Goal: Navigation & Orientation: Find specific page/section

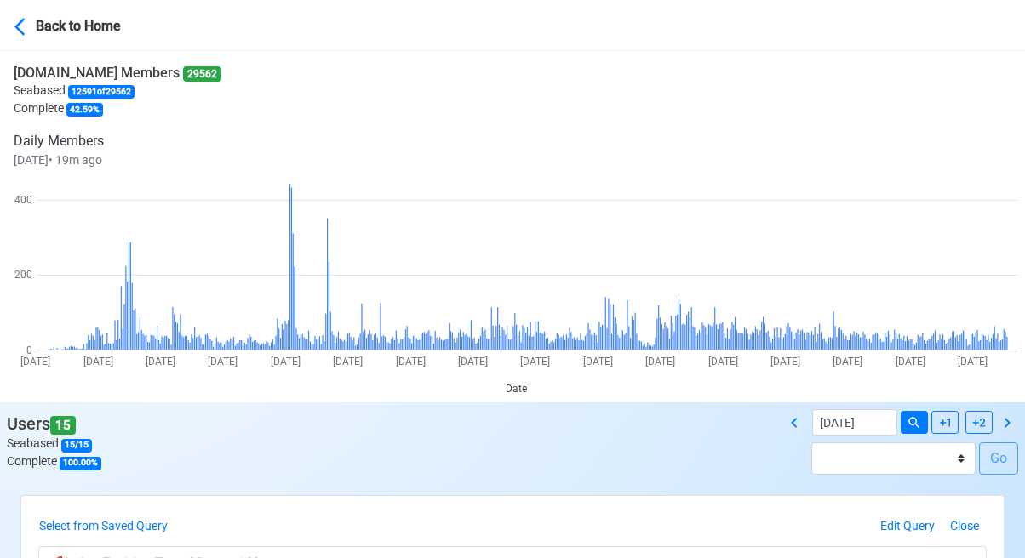
scroll to position [426, 0]
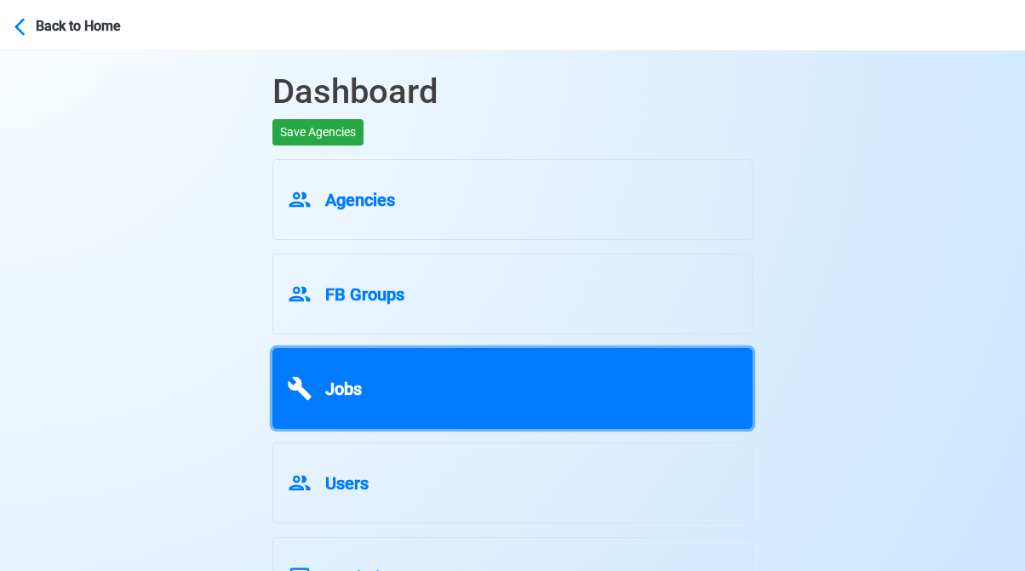
click at [366, 391] on div "Jobs" at bounding box center [512, 385] width 451 height 32
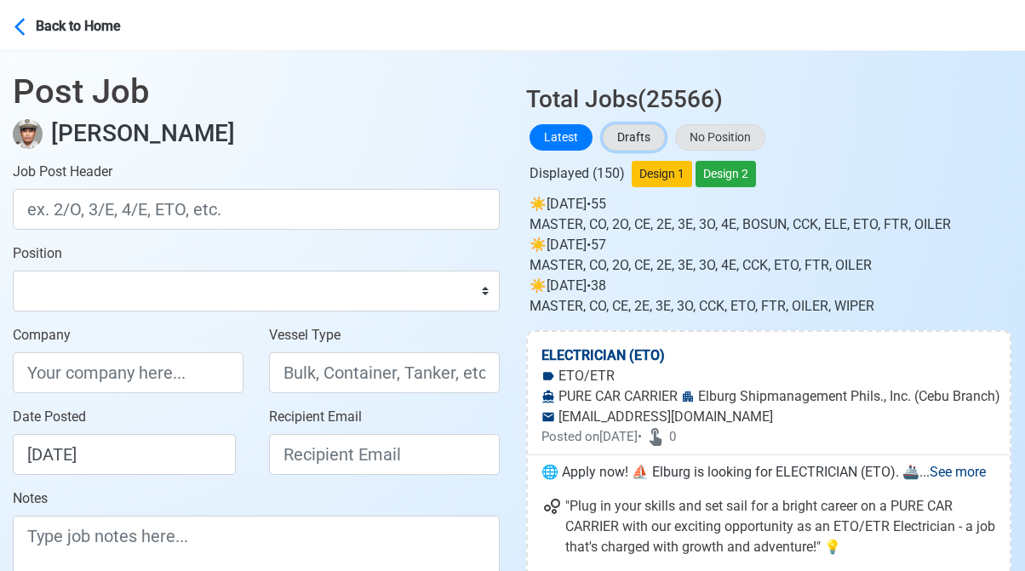
click at [636, 139] on button "Drafts" at bounding box center [634, 137] width 62 height 26
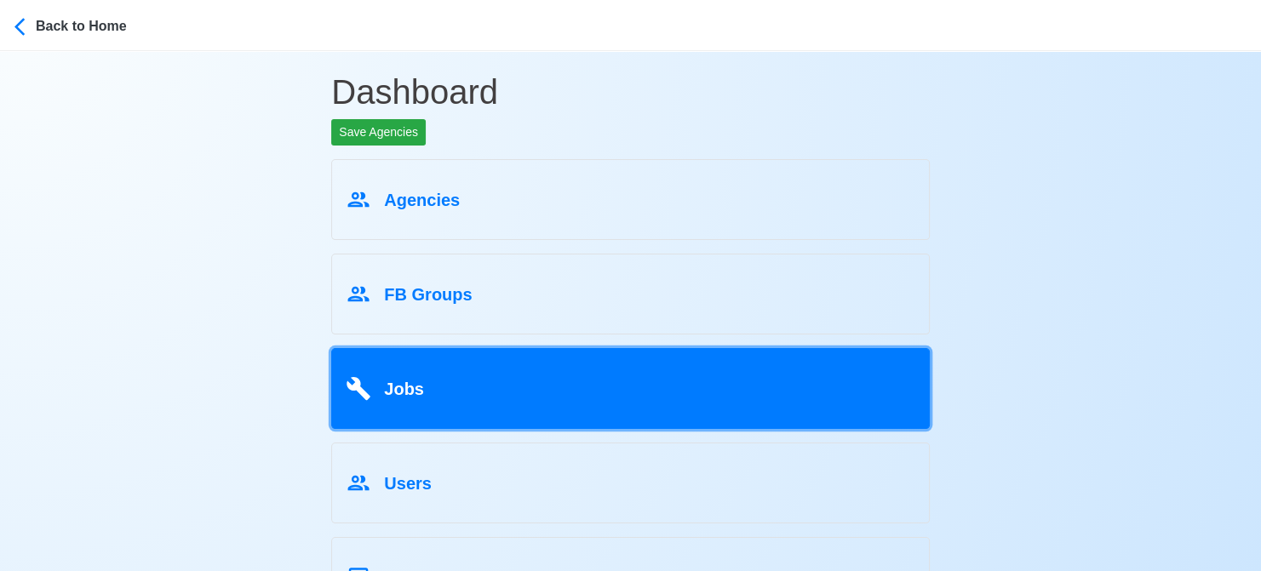
click at [466, 399] on div "Jobs" at bounding box center [630, 385] width 569 height 32
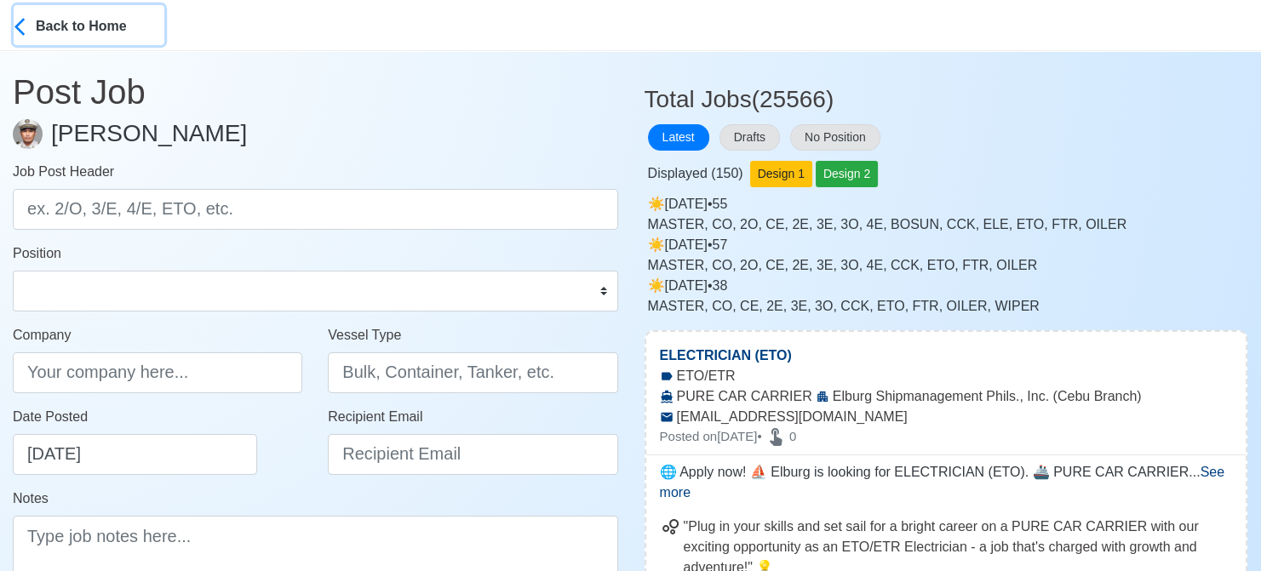
click at [57, 23] on div "Back to Home" at bounding box center [100, 25] width 128 height 24
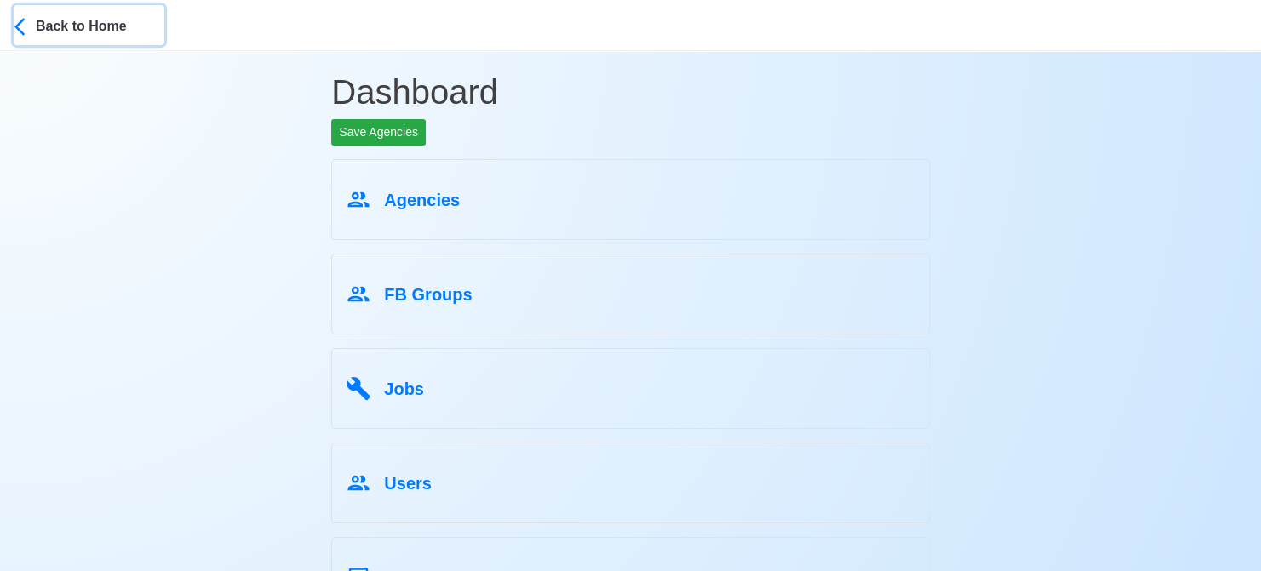
click at [133, 28] on div "Back to Home" at bounding box center [100, 25] width 128 height 24
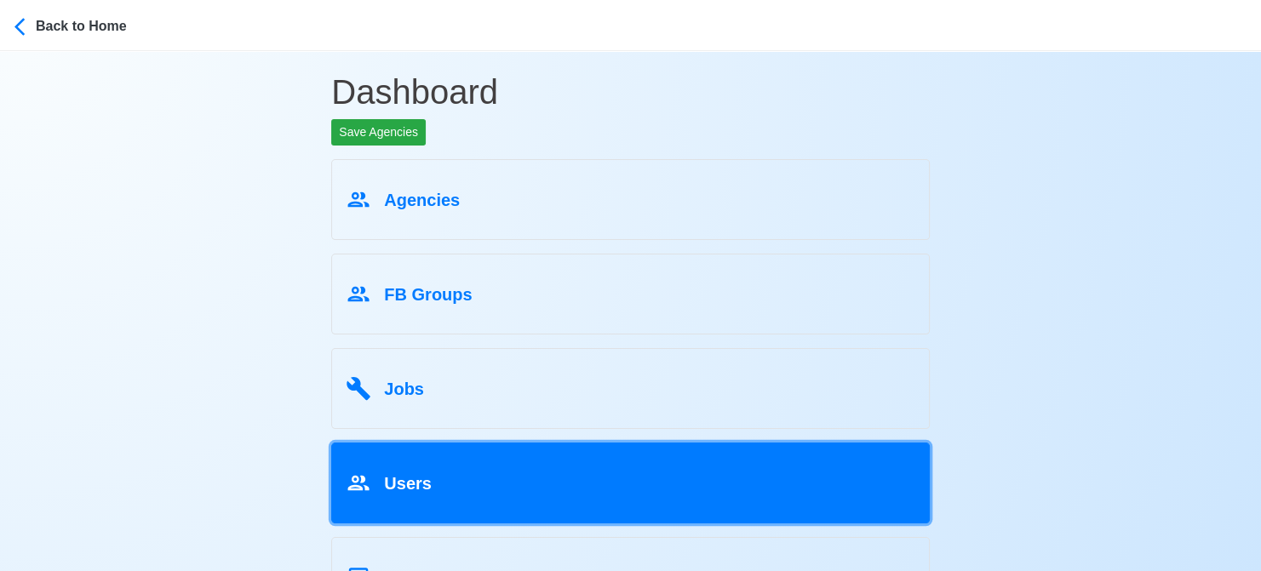
click at [504, 479] on div "Users" at bounding box center [630, 480] width 569 height 32
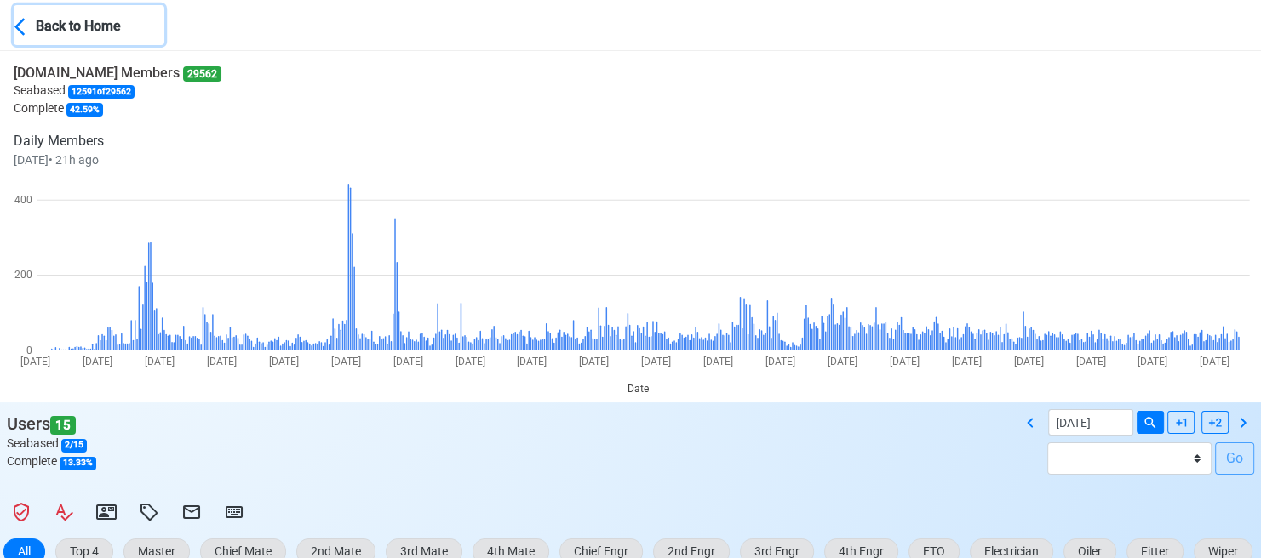
click at [37, 17] on div "Back to Home" at bounding box center [100, 25] width 128 height 24
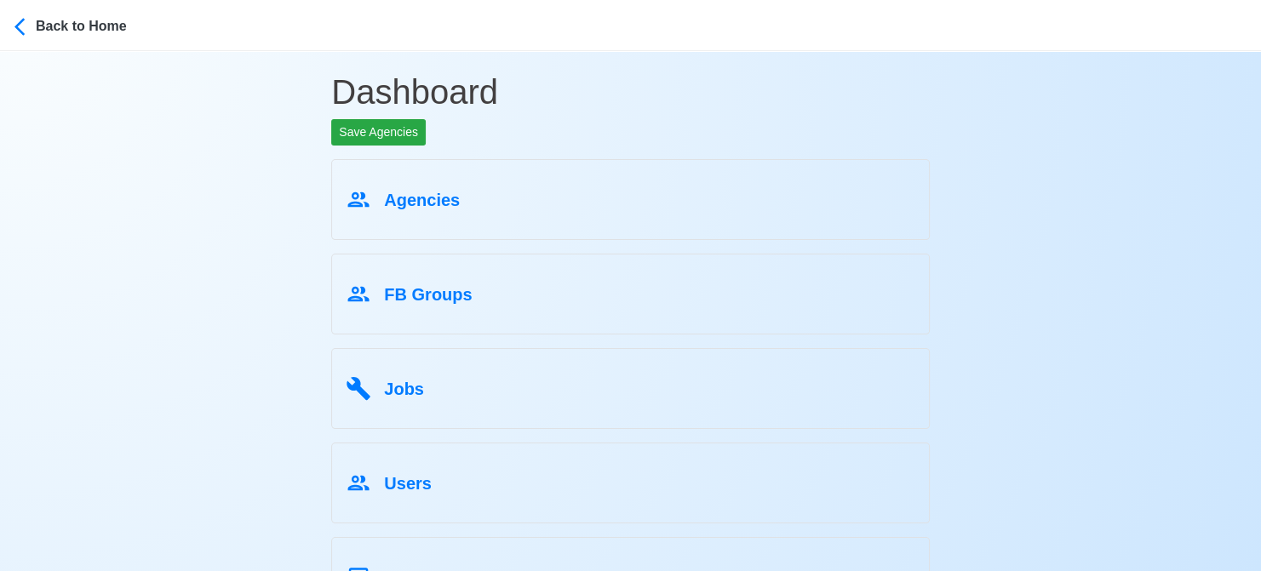
drag, startPoint x: 36, startPoint y: 0, endPoint x: 142, endPoint y: 142, distance: 177.6
click at [142, 142] on div "Dashboard Save Agencies Agencies FB Groups Jobs Users Statistics Invalid Users …" at bounding box center [630, 436] width 1261 height 770
click at [58, 28] on div "Back to Home" at bounding box center [100, 25] width 128 height 24
